Goal: Check status

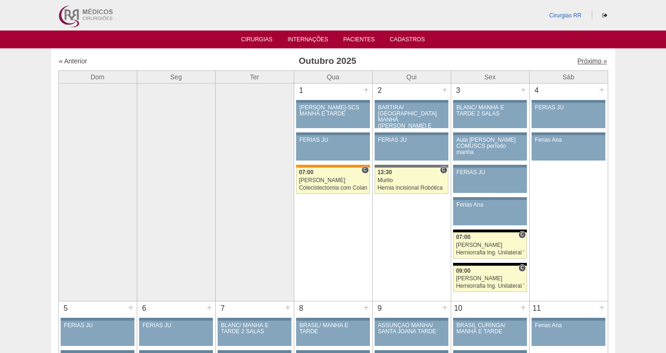
click at [577, 64] on link "Próximo »" at bounding box center [592, 61] width 30 height 8
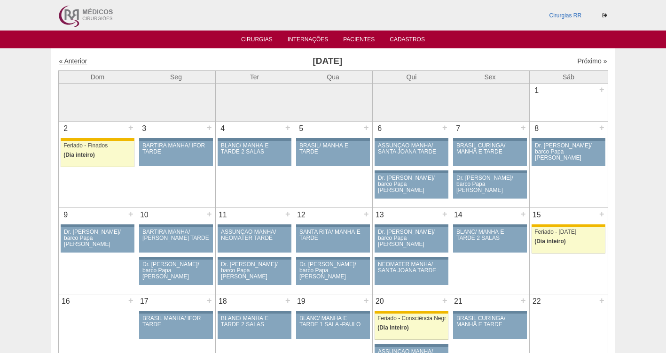
click at [76, 57] on link "« Anterior" at bounding box center [73, 61] width 28 height 8
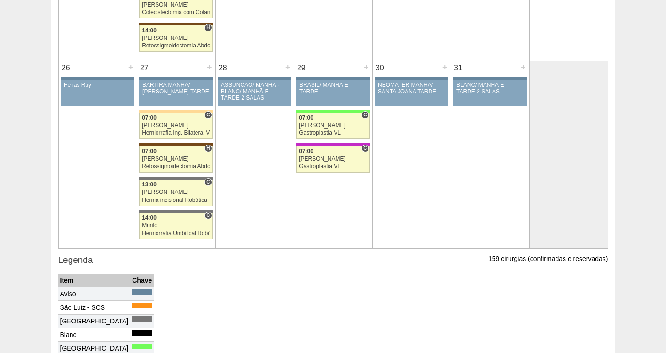
scroll to position [1002, 0]
